Goal: Task Accomplishment & Management: Complete application form

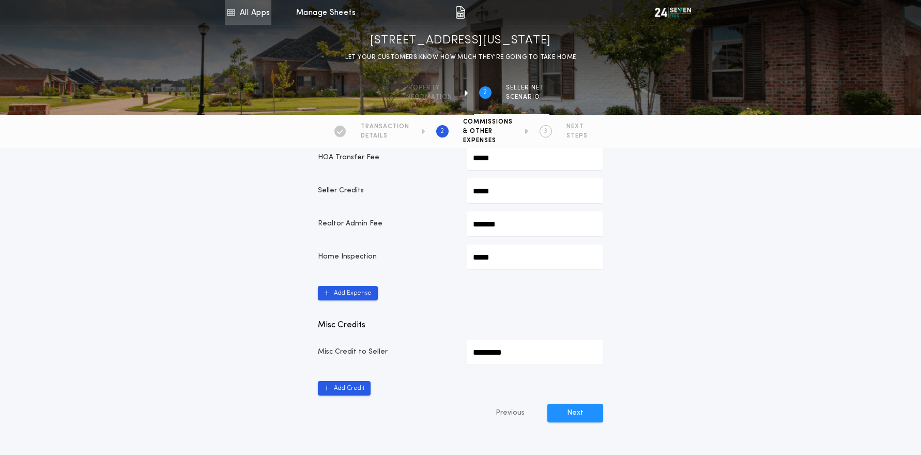
click at [252, 13] on link "All Apps" at bounding box center [248, 12] width 47 height 25
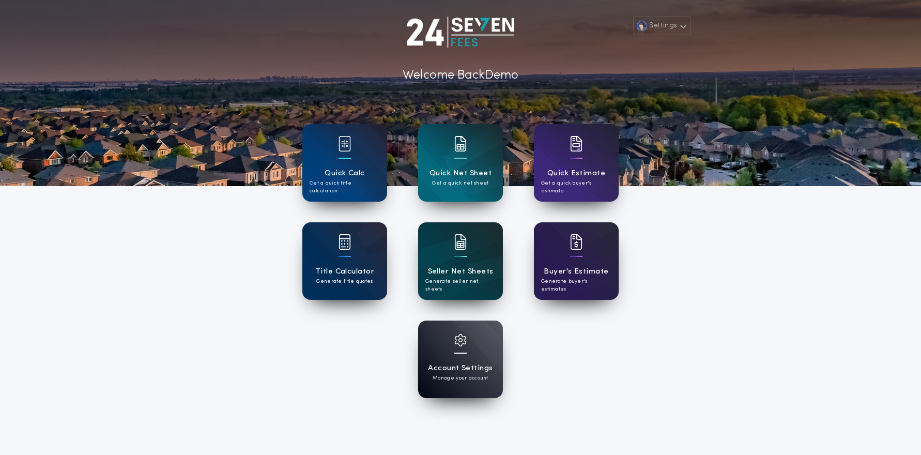
click at [472, 254] on div "Seller Net Sheets Generate seller net sheets" at bounding box center [460, 261] width 85 height 78
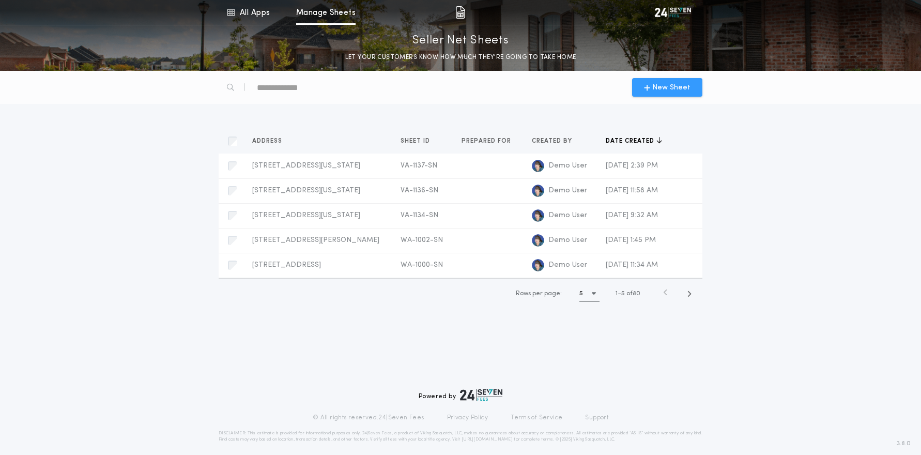
click at [666, 90] on span "New Sheet" at bounding box center [672, 87] width 38 height 11
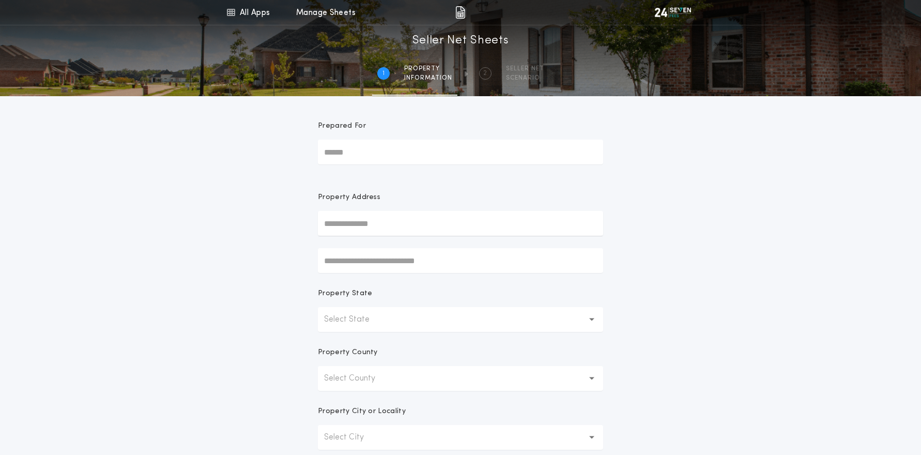
click at [383, 220] on input "text" at bounding box center [460, 223] width 285 height 25
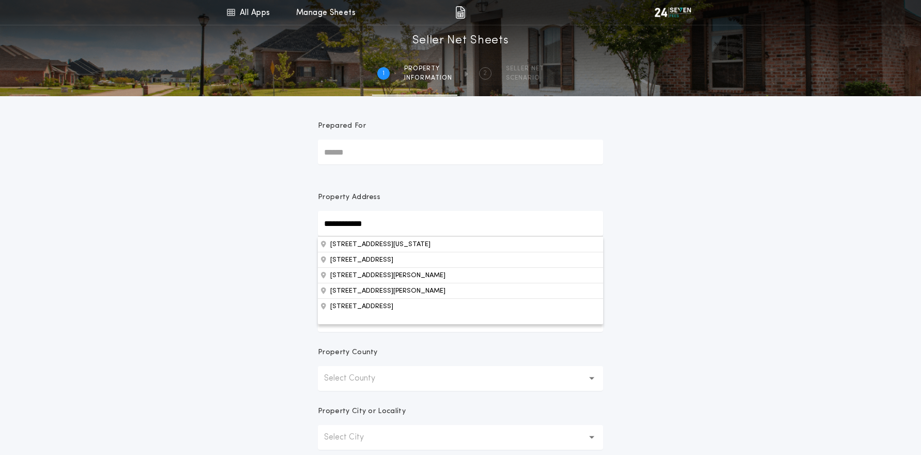
click at [389, 242] on button "5117 Hemlock Ave, Virginia Beach, VA, 23464, USA" at bounding box center [460, 244] width 285 height 16
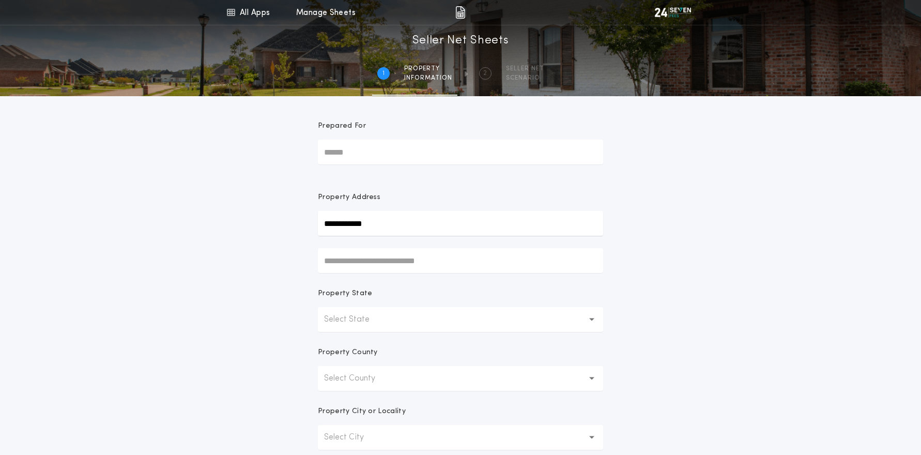
type input "**********"
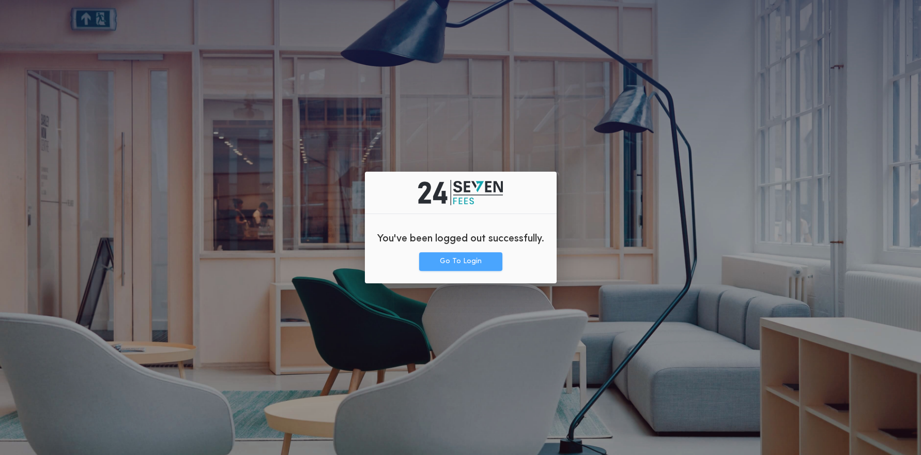
click at [476, 257] on button "Go To Login" at bounding box center [460, 261] width 83 height 19
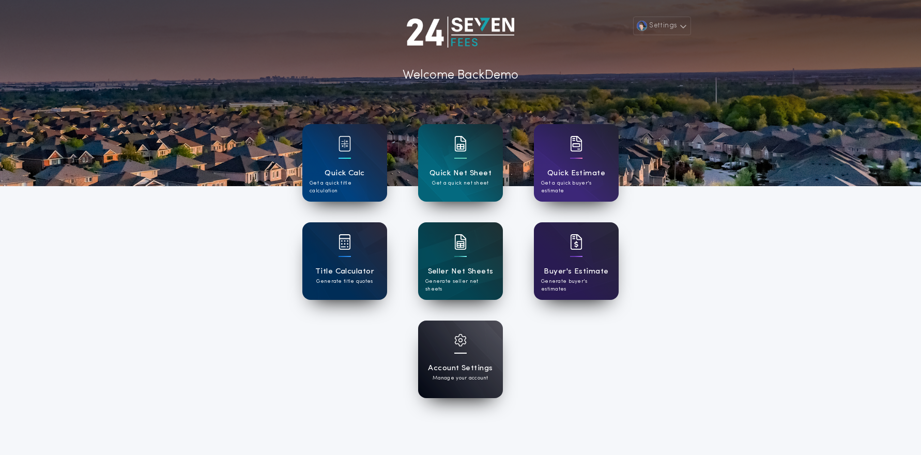
click at [472, 361] on div "Account Settings Manage your account" at bounding box center [460, 360] width 85 height 78
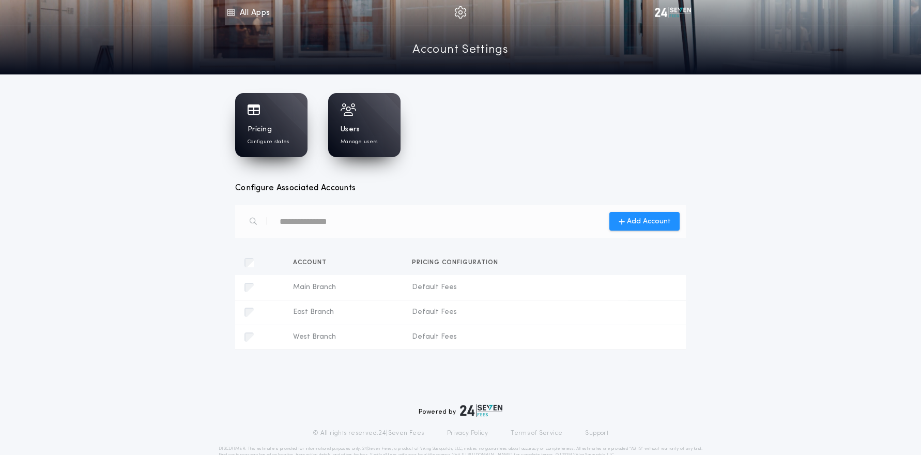
click at [248, 13] on link "All Apps" at bounding box center [248, 12] width 47 height 25
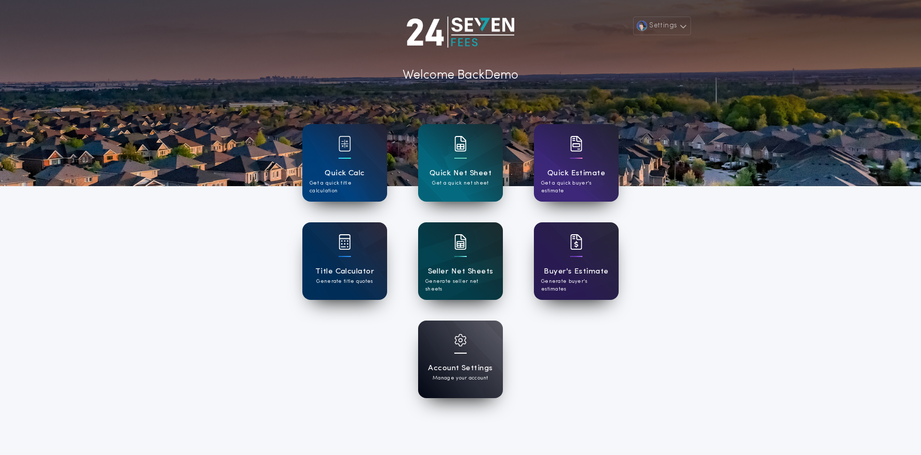
click at [465, 270] on h1 "Seller Net Sheets" at bounding box center [461, 272] width 66 height 12
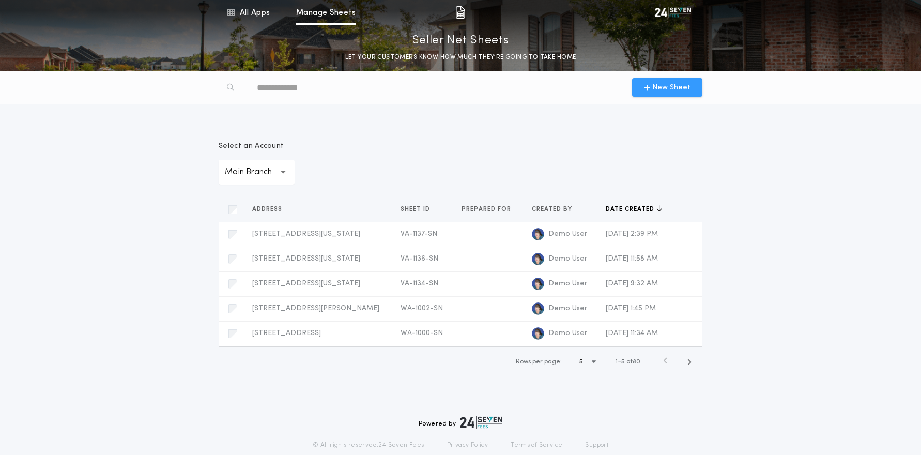
click at [667, 90] on span "New Sheet" at bounding box center [672, 87] width 38 height 11
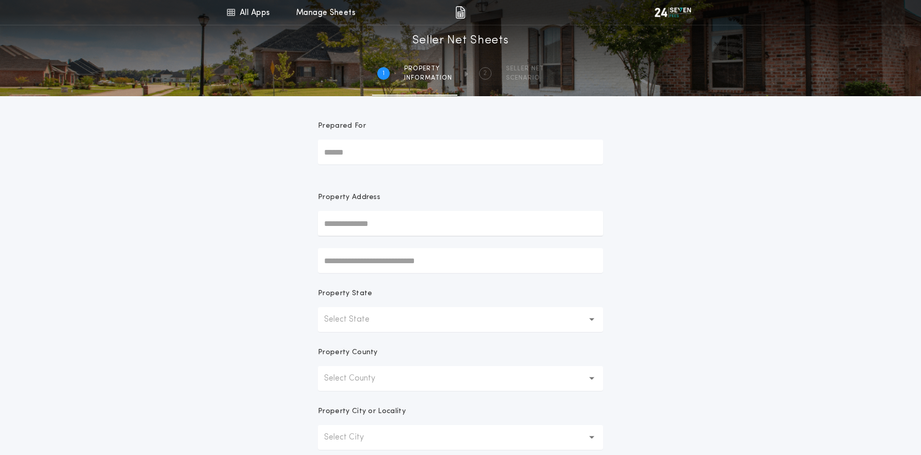
click at [418, 220] on input "text" at bounding box center [460, 223] width 285 height 25
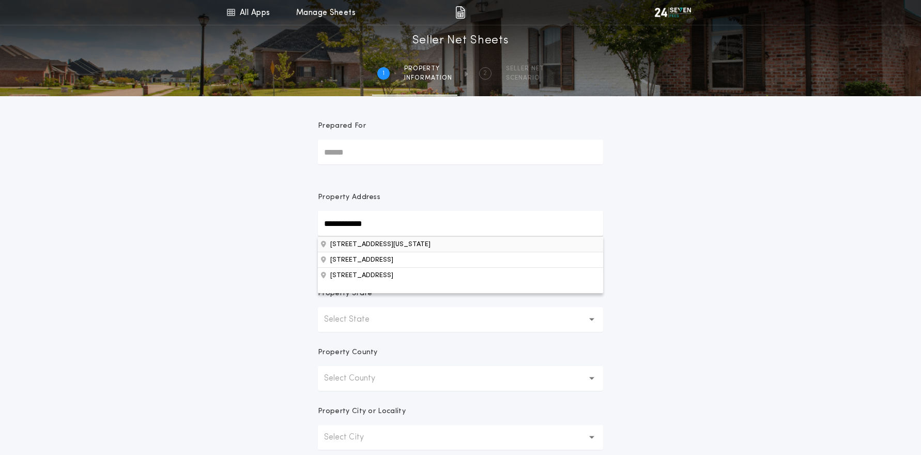
drag, startPoint x: 419, startPoint y: 243, endPoint x: 436, endPoint y: 241, distance: 17.1
click at [419, 243] on button "5117 Hemlock Ave, Virginia Beach, VA, 23464, USA" at bounding box center [460, 244] width 285 height 16
type input "**********"
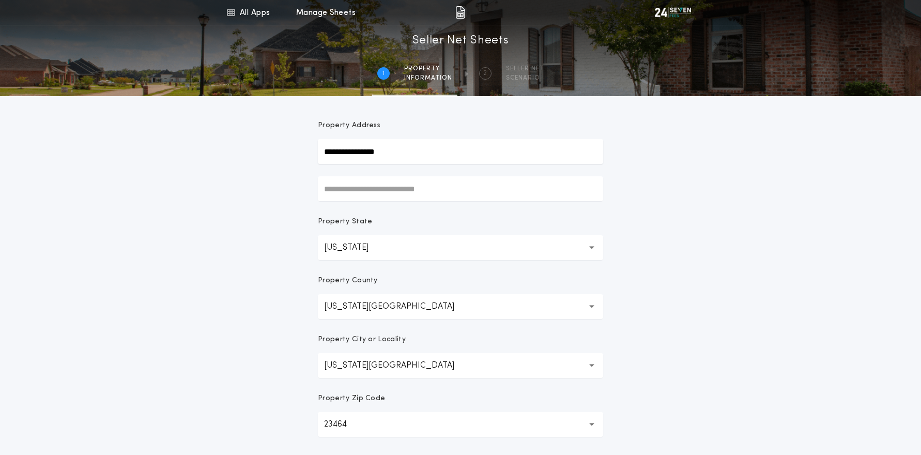
scroll to position [161, 0]
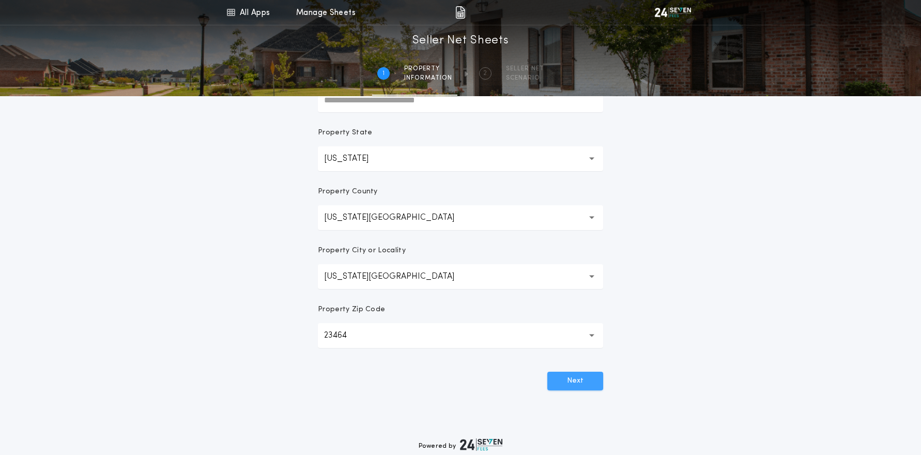
click at [575, 380] on button "Next" at bounding box center [576, 381] width 56 height 19
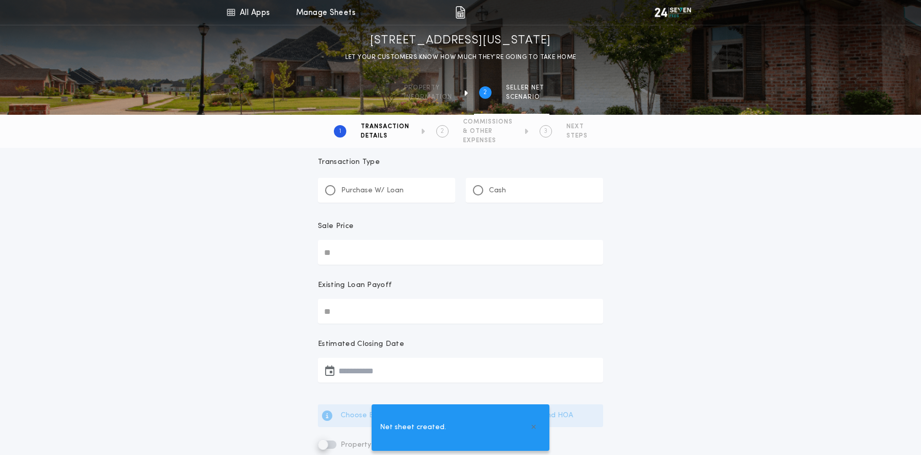
scroll to position [0, 0]
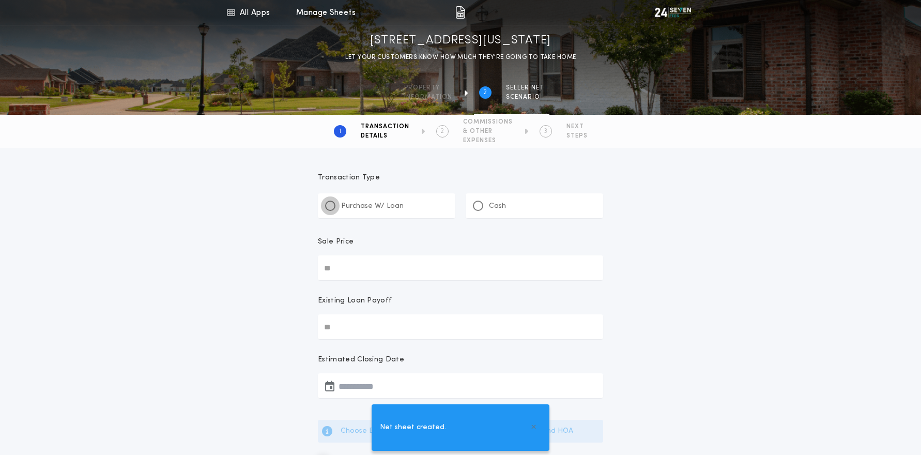
click at [332, 206] on div at bounding box center [330, 205] width 5 height 5
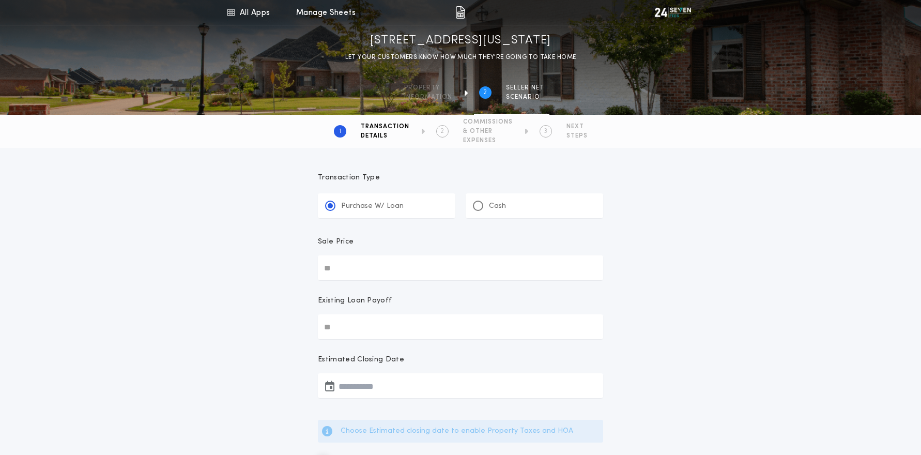
scroll to position [3, 0]
click at [374, 278] on div "**********" at bounding box center [461, 427] width 310 height 541
click at [373, 263] on input "Sale Price" at bounding box center [460, 264] width 285 height 25
type input "********"
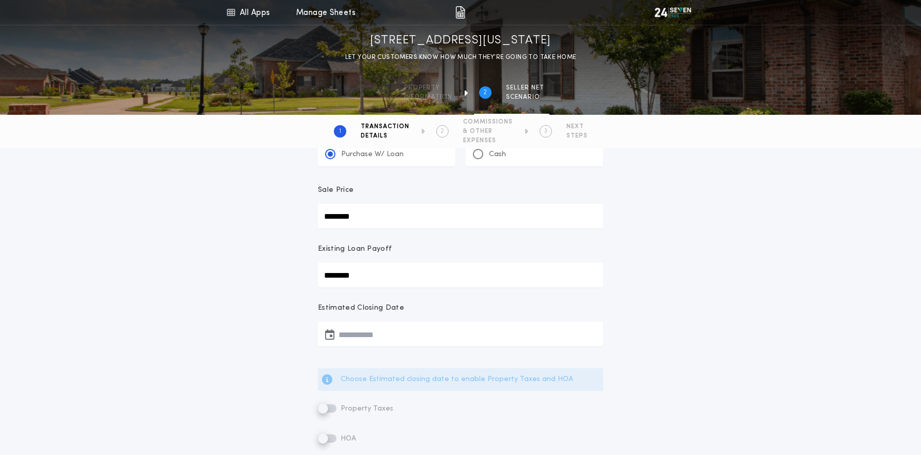
scroll to position [101, 0]
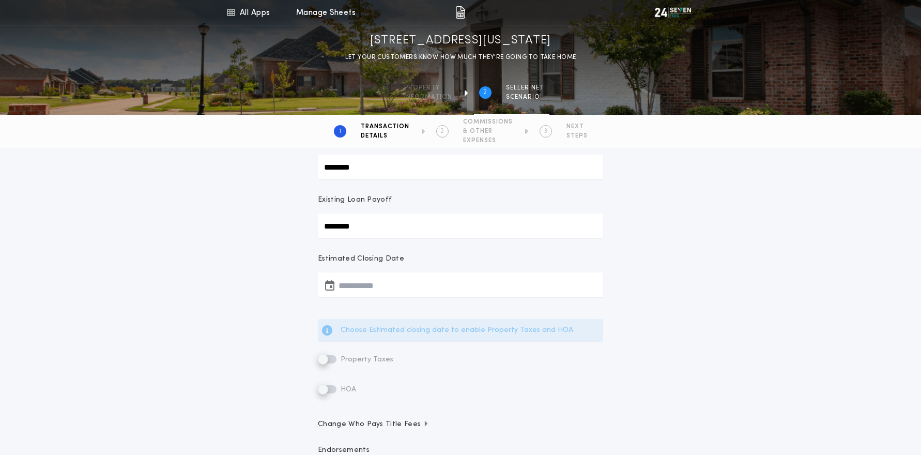
type input "********"
click at [371, 287] on button "button" at bounding box center [460, 284] width 285 height 25
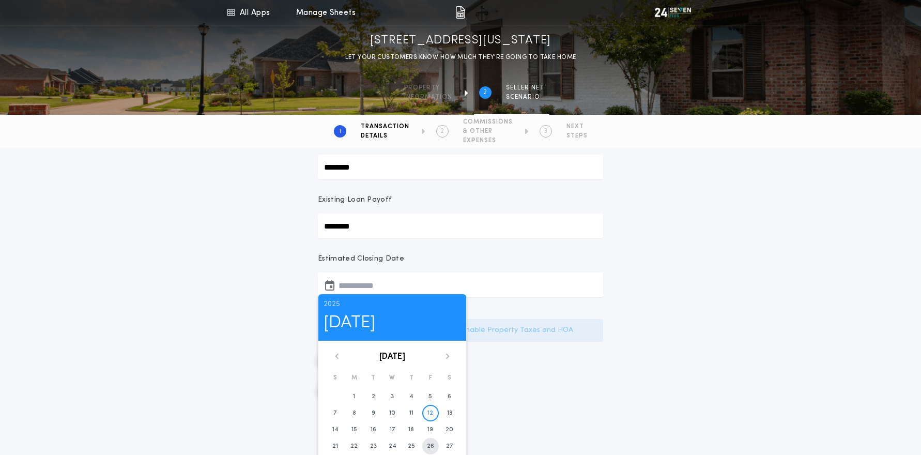
click at [430, 446] on time "26" at bounding box center [430, 446] width 7 height 8
type input "**********"
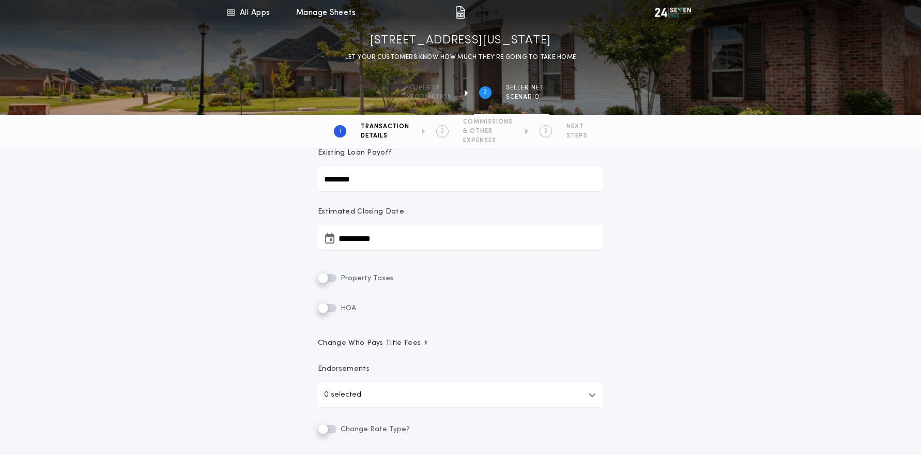
scroll to position [202, 0]
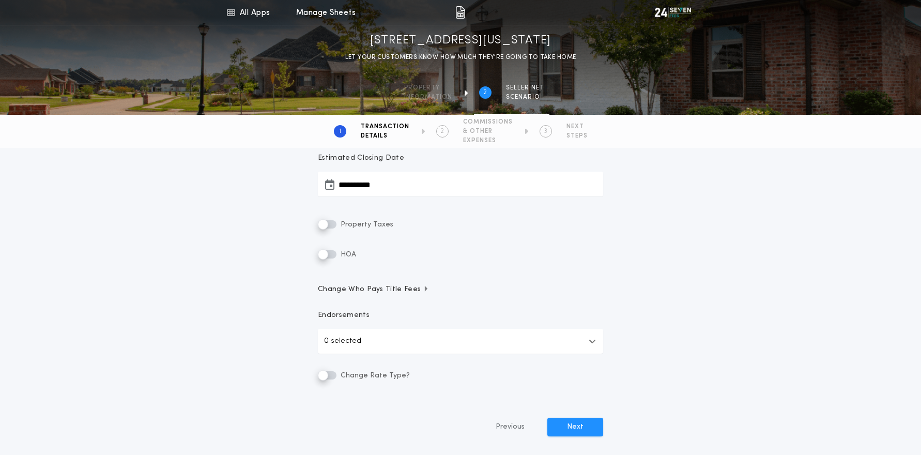
drag, startPoint x: 584, startPoint y: 429, endPoint x: 629, endPoint y: 434, distance: 44.8
click at [584, 429] on button "Next" at bounding box center [576, 427] width 56 height 19
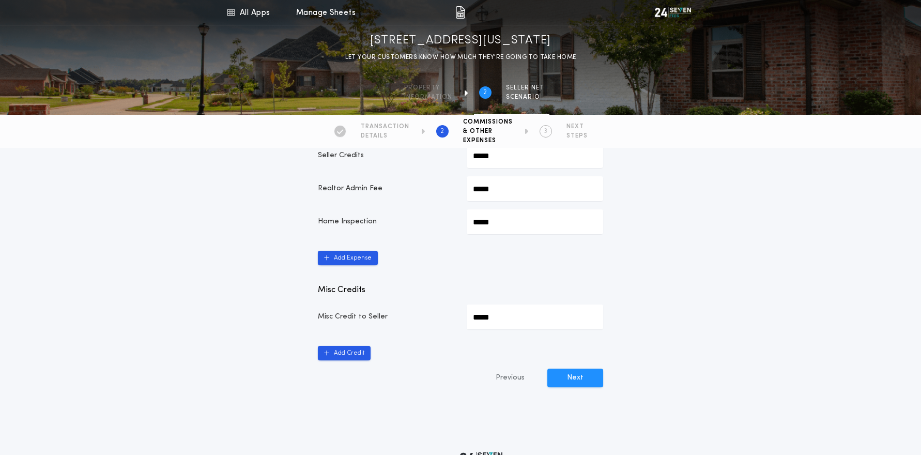
scroll to position [1072, 0]
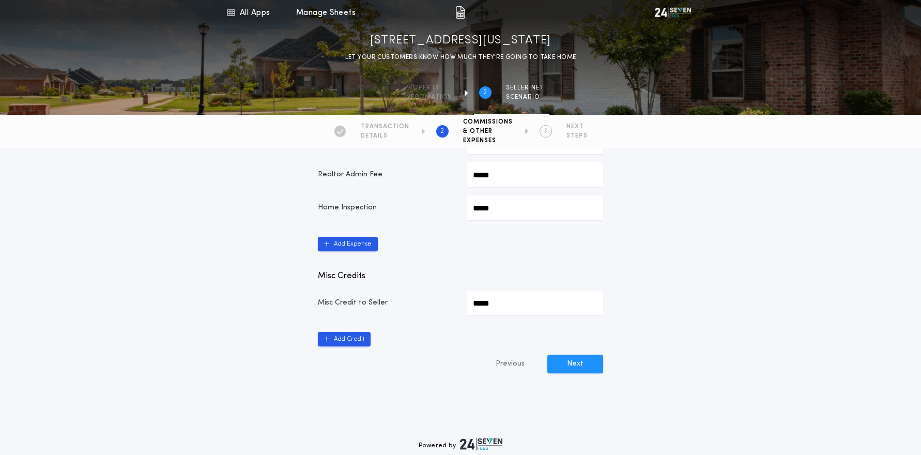
drag, startPoint x: 573, startPoint y: 367, endPoint x: 615, endPoint y: 365, distance: 41.9
click at [573, 367] on button "Next" at bounding box center [576, 364] width 56 height 19
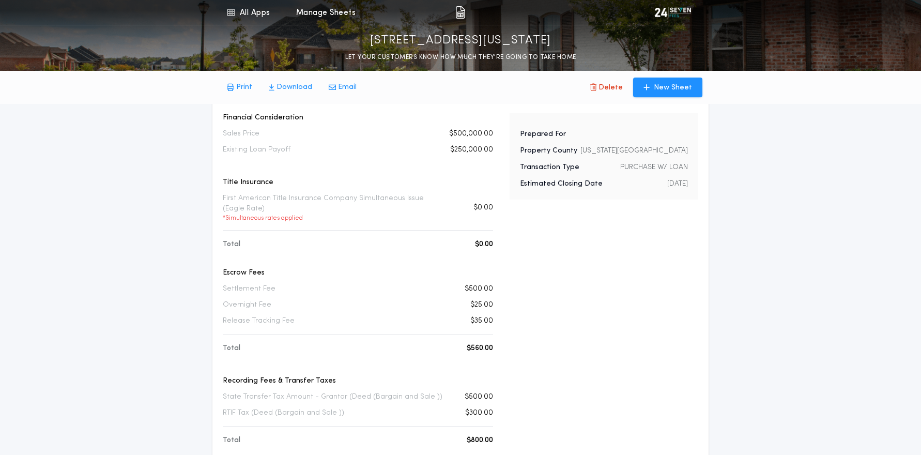
scroll to position [147, 0]
